Goal: Task Accomplishment & Management: Use online tool/utility

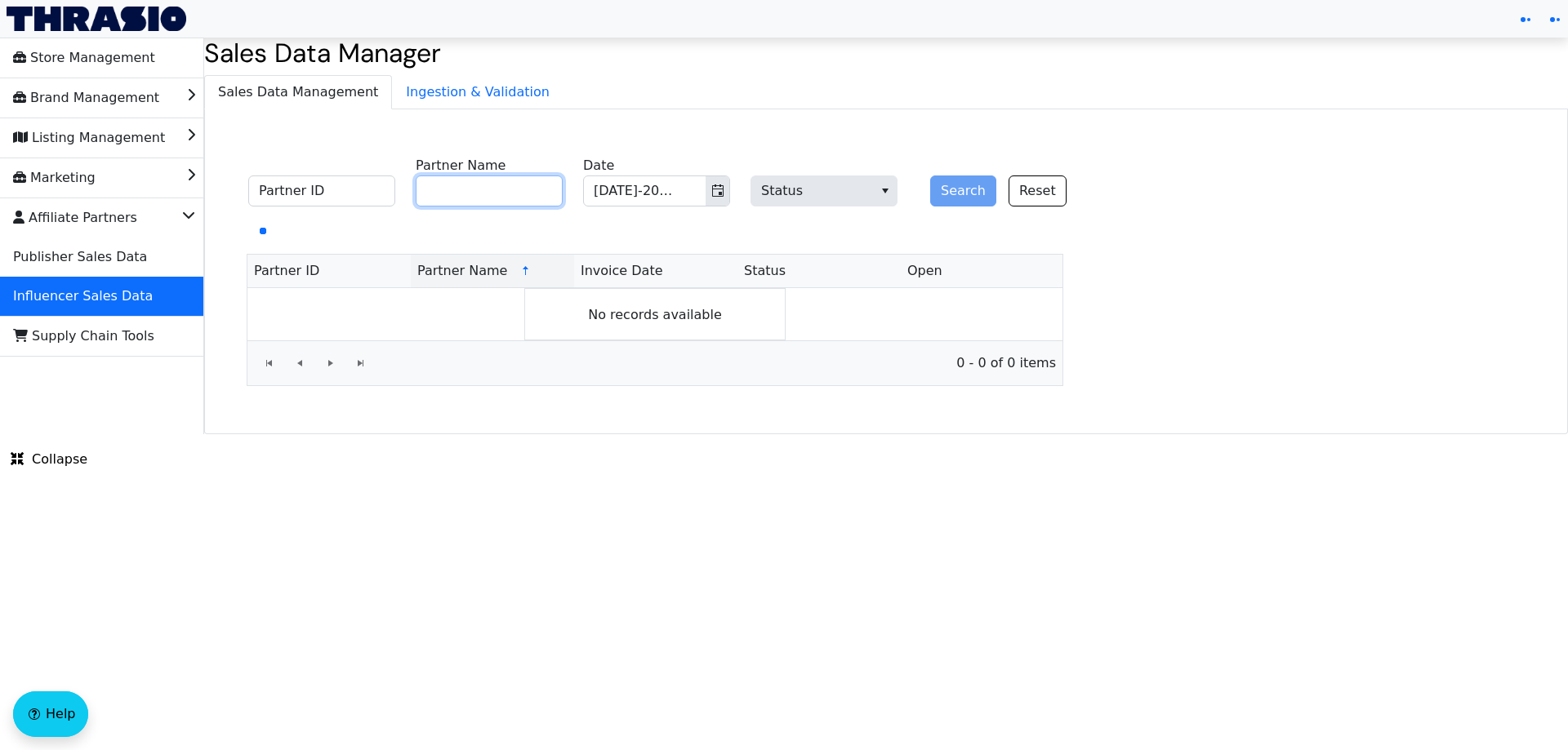
click at [513, 198] on input "Partner Name" at bounding box center [489, 191] width 147 height 31
paste input "[PERSON_NAME]"
type input "[PERSON_NAME]"
click at [953, 191] on button "Search" at bounding box center [963, 191] width 67 height 31
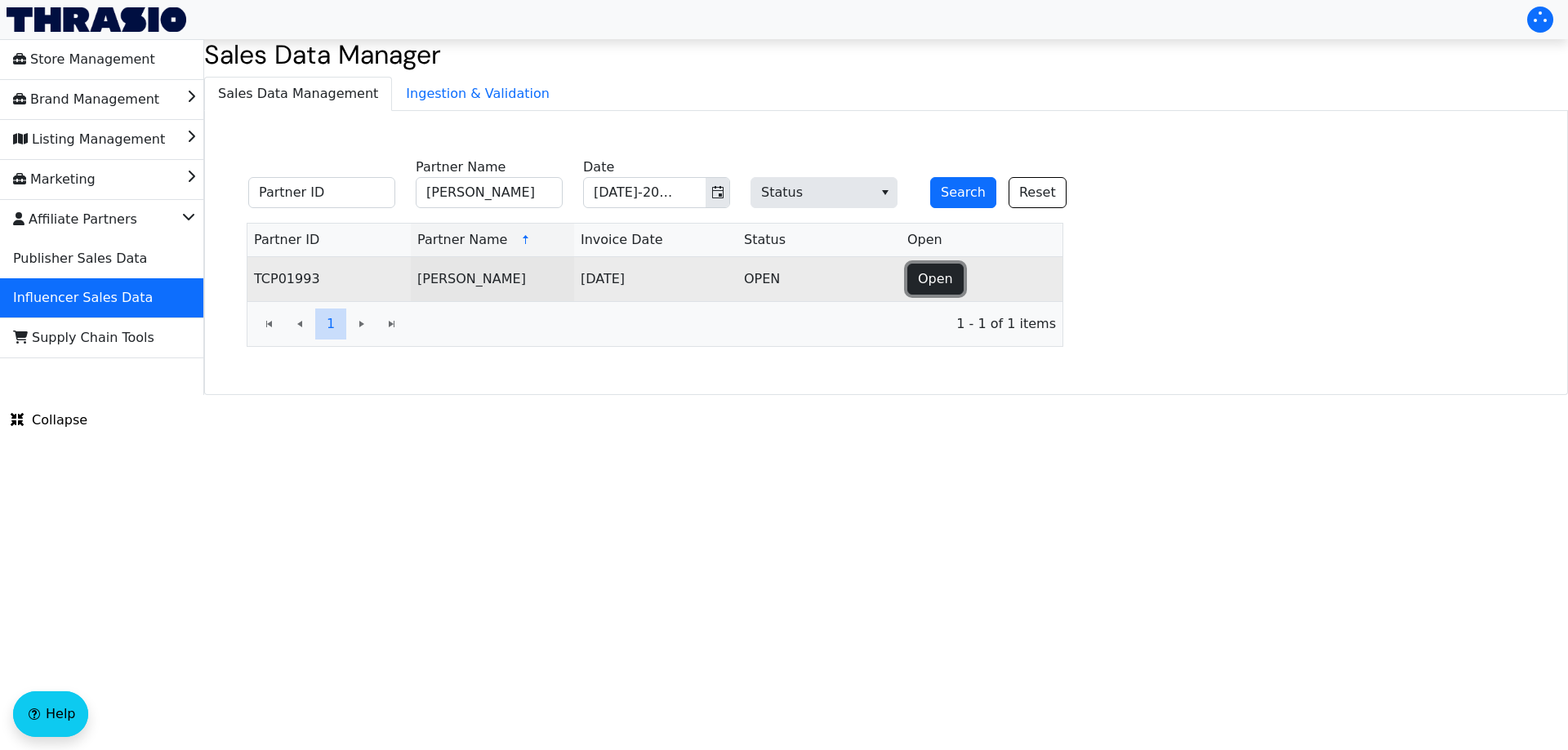
click at [939, 270] on span "Open" at bounding box center [935, 279] width 35 height 20
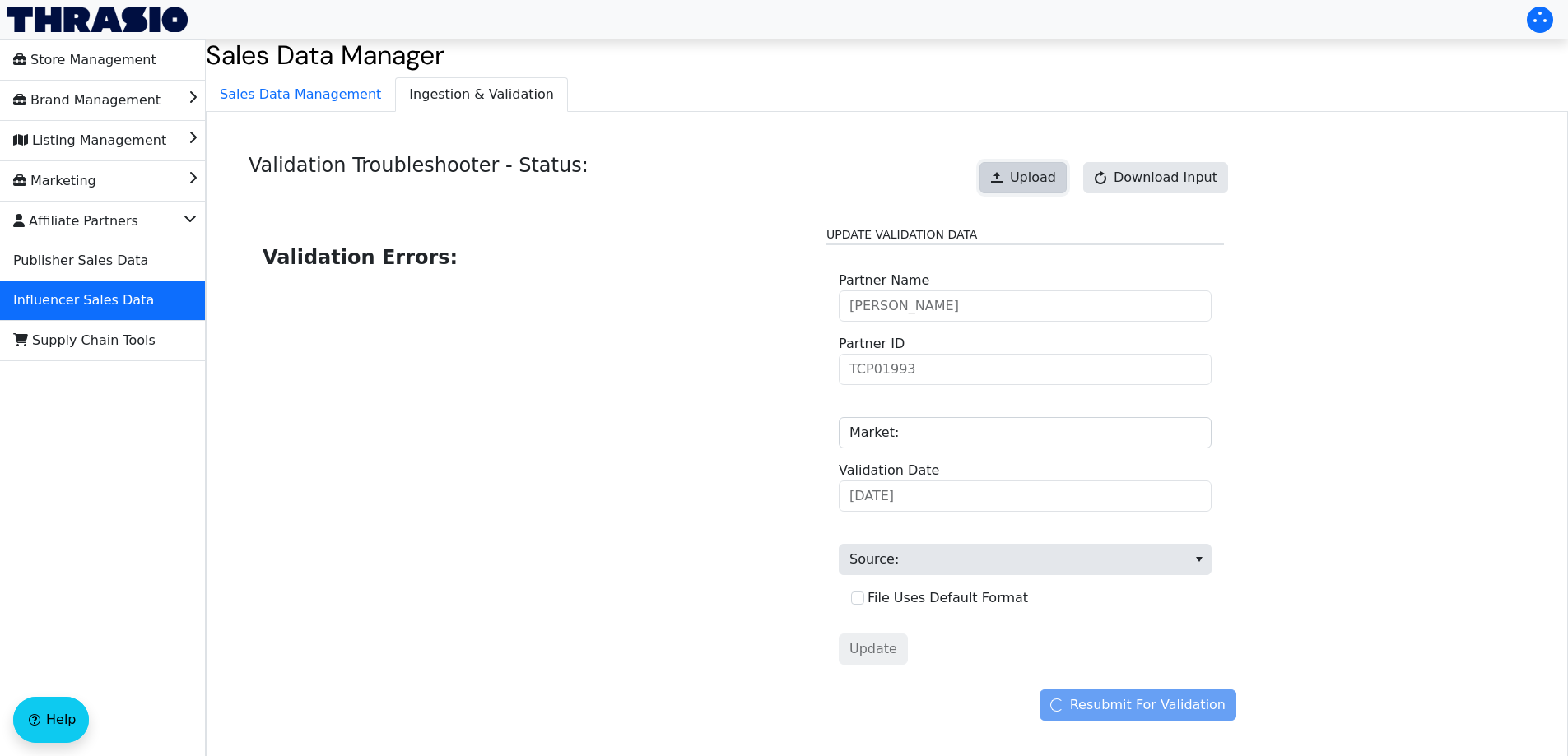
click at [1047, 177] on span "Upload" at bounding box center [1033, 177] width 46 height 20
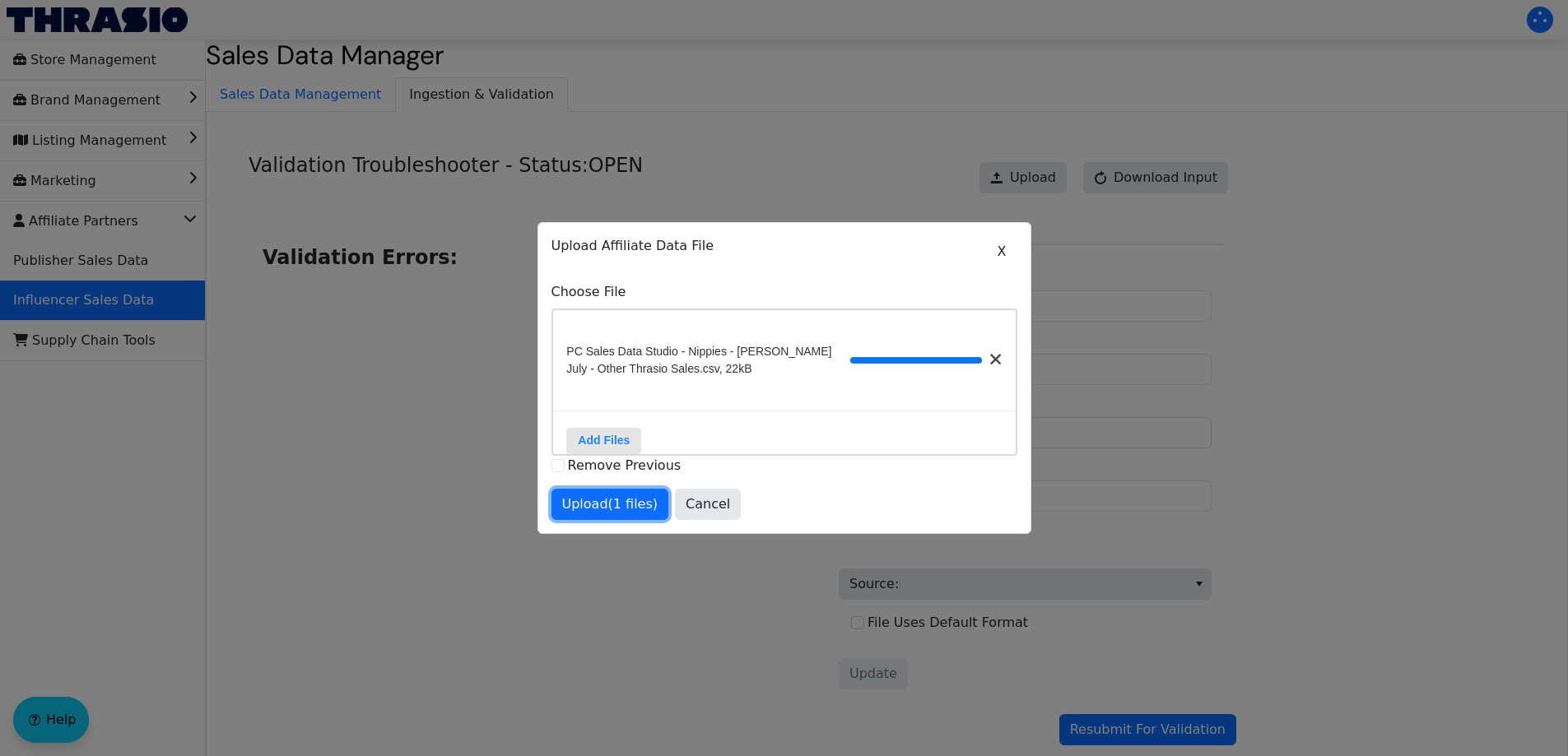
click at [616, 515] on span "Upload (1 files)" at bounding box center [611, 504] width 96 height 20
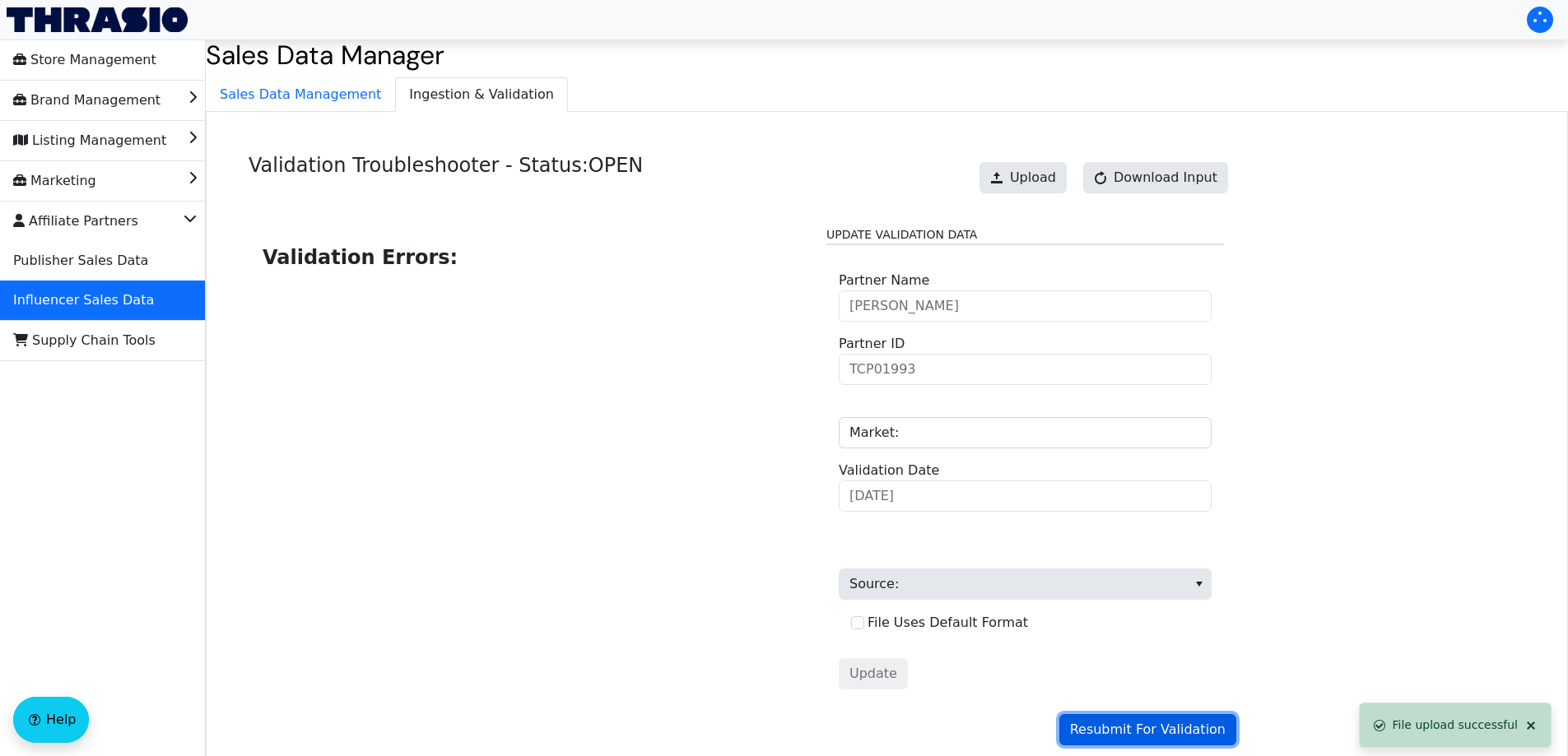
click at [1115, 722] on span "Resubmit For Validation" at bounding box center [1147, 729] width 155 height 20
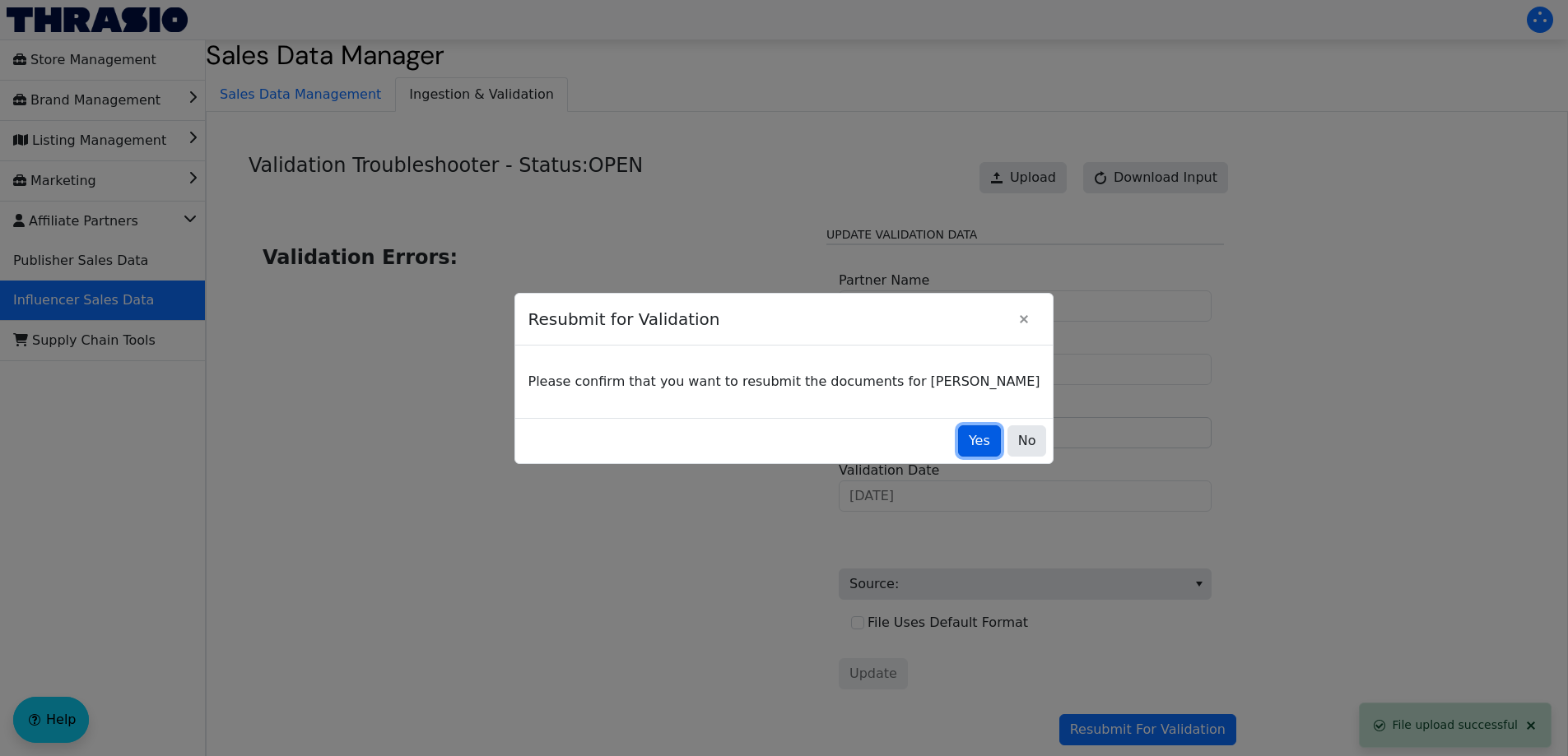
click at [969, 440] on span "Yes" at bounding box center [980, 441] width 21 height 20
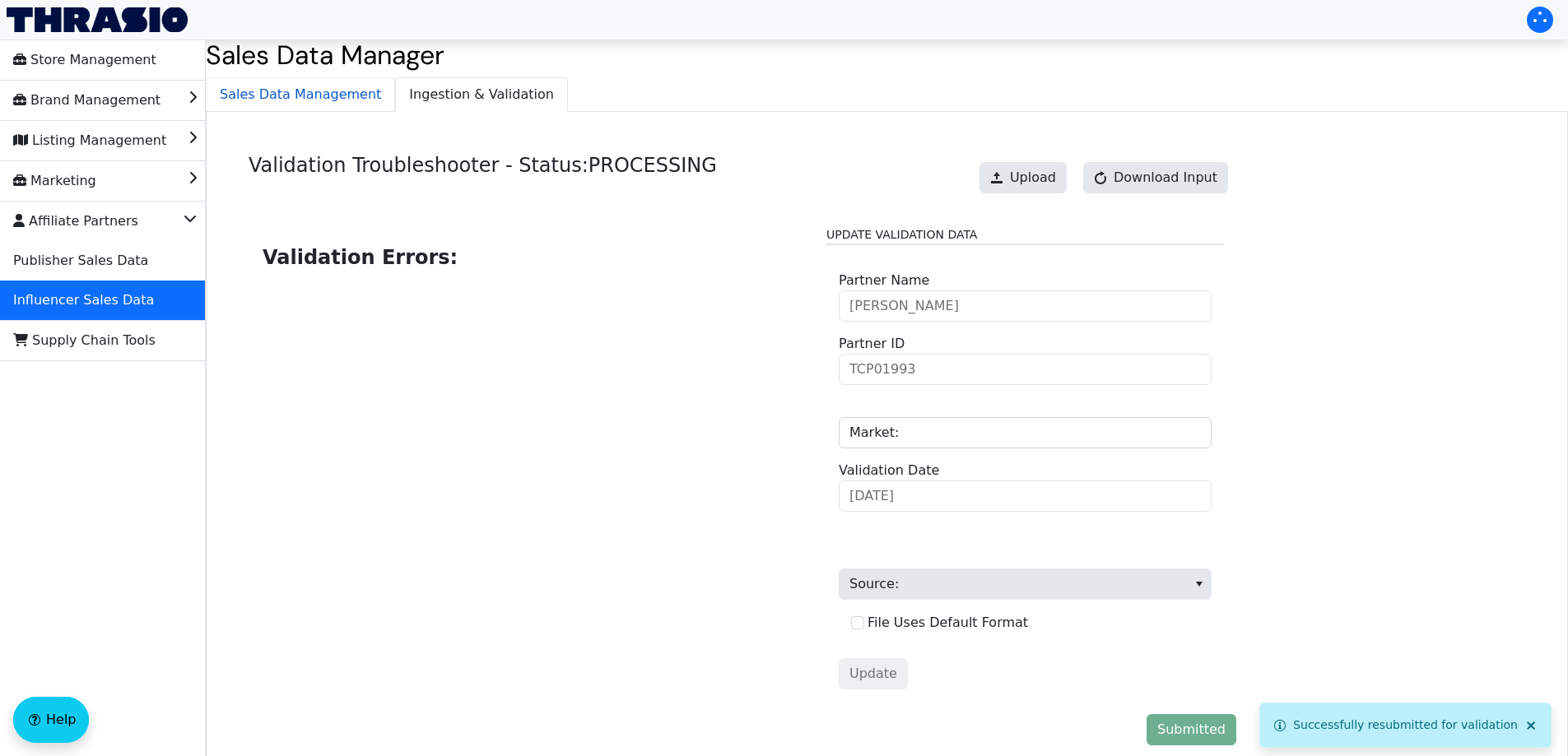
click at [294, 91] on span "Sales Data Management" at bounding box center [301, 95] width 188 height 33
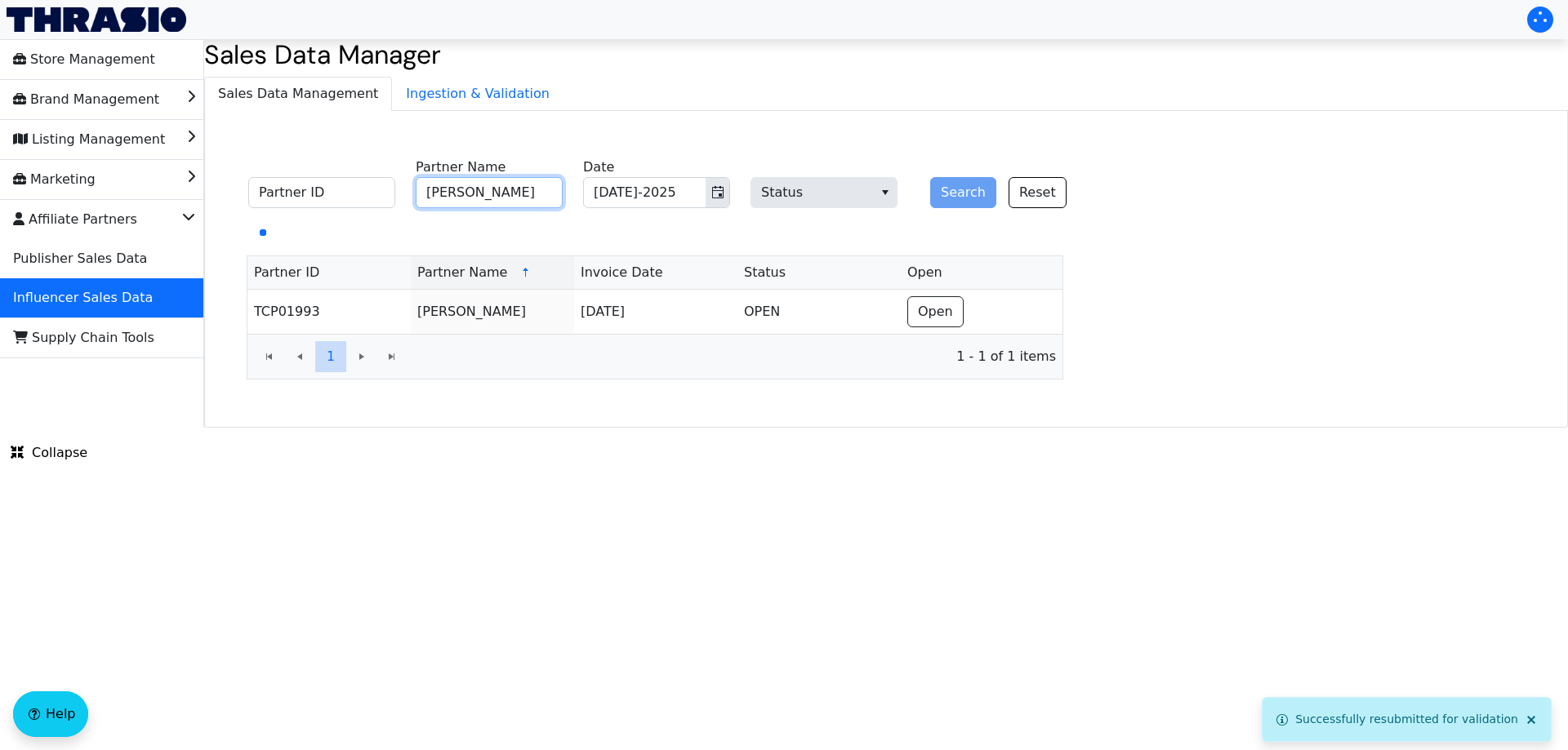
click at [540, 193] on input "[PERSON_NAME]" at bounding box center [489, 192] width 147 height 31
